Goal: Task Accomplishment & Management: Manage account settings

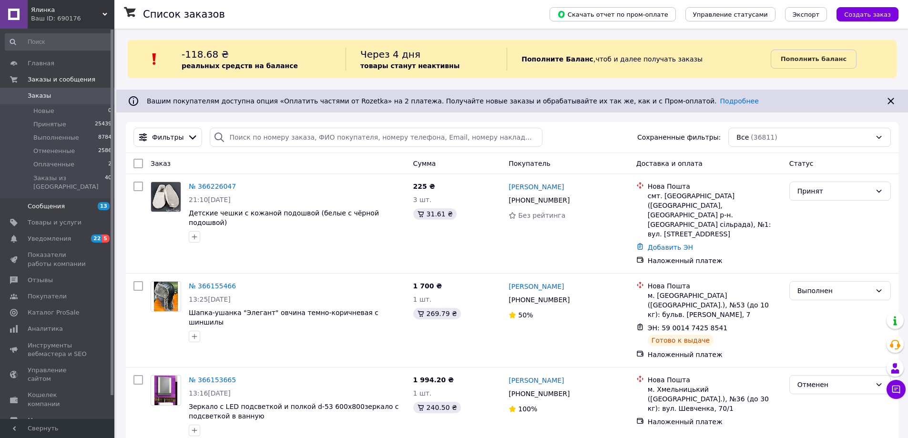
click at [52, 202] on link "Сообщения 13" at bounding box center [58, 206] width 117 height 16
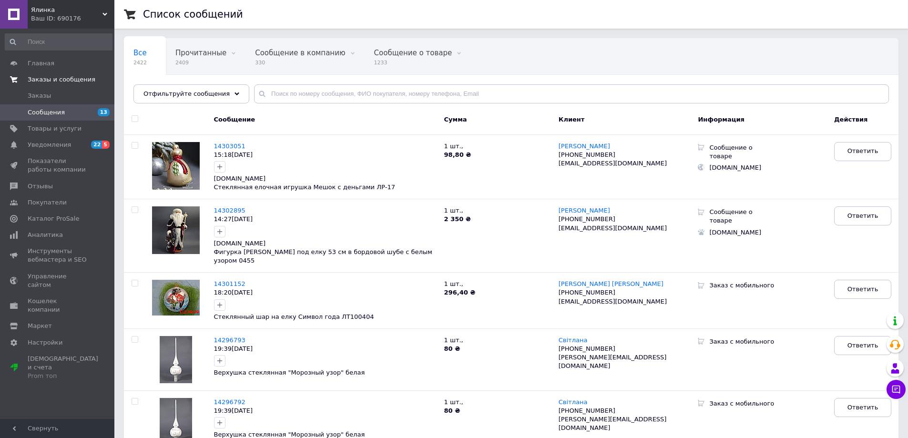
click at [69, 81] on span "Заказы и сообщения" at bounding box center [62, 79] width 68 height 9
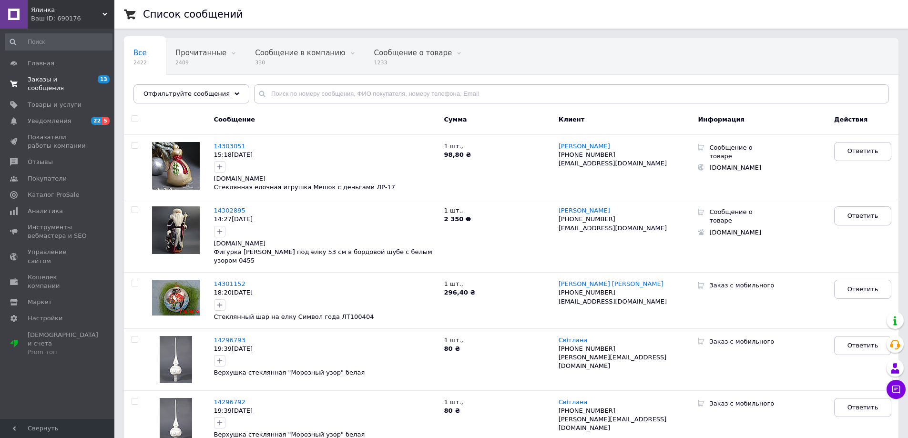
click at [76, 81] on span "Заказы и сообщения" at bounding box center [58, 83] width 61 height 17
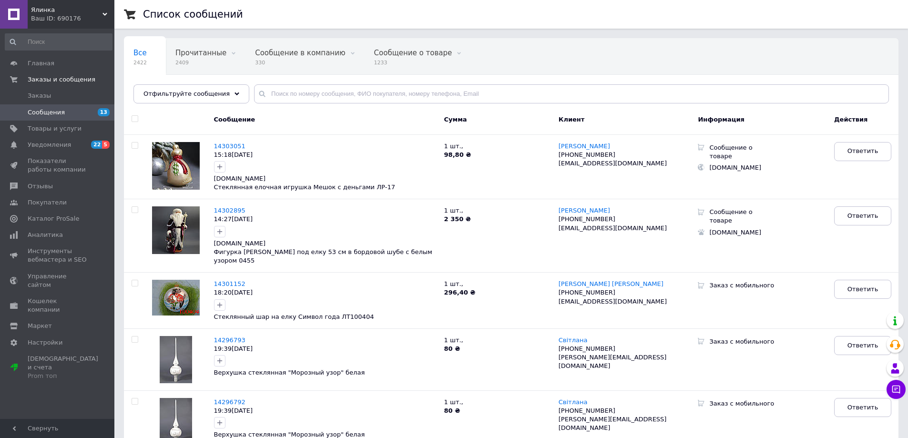
click at [65, 110] on span "Сообщения" at bounding box center [58, 112] width 61 height 9
click at [41, 96] on span "Заказы" at bounding box center [39, 96] width 23 height 9
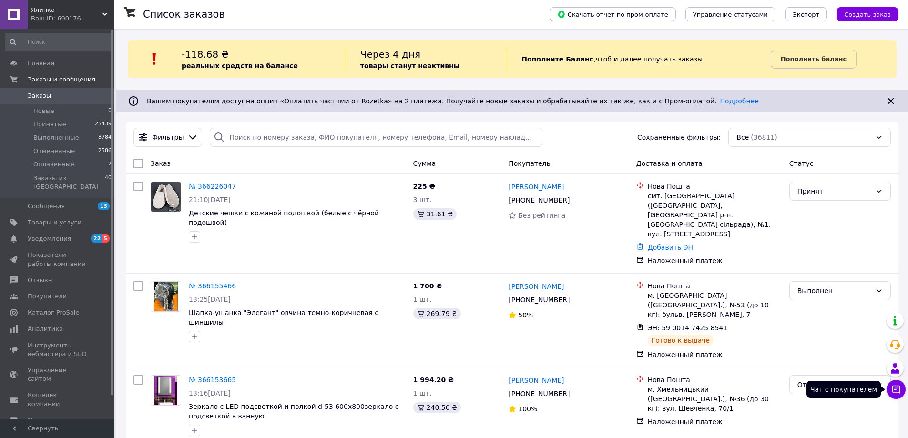
click at [895, 385] on icon at bounding box center [897, 390] width 10 height 10
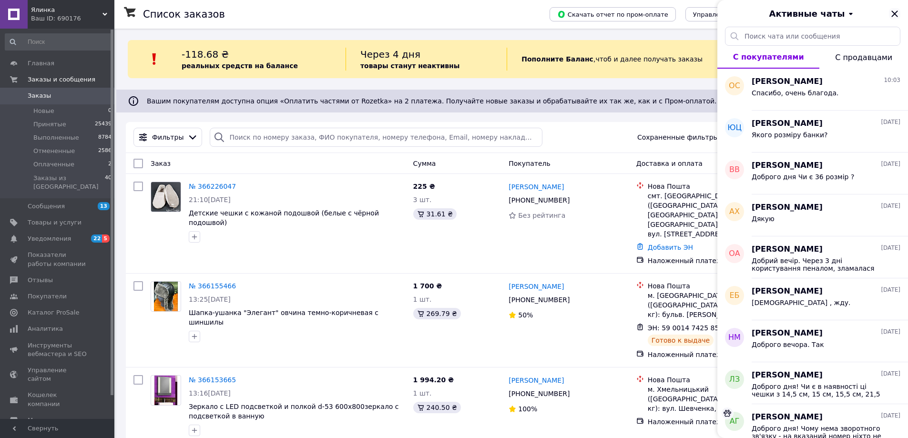
click at [895, 9] on icon "Закрыть" at bounding box center [894, 13] width 11 height 11
